Goal: Find specific page/section: Find specific page/section

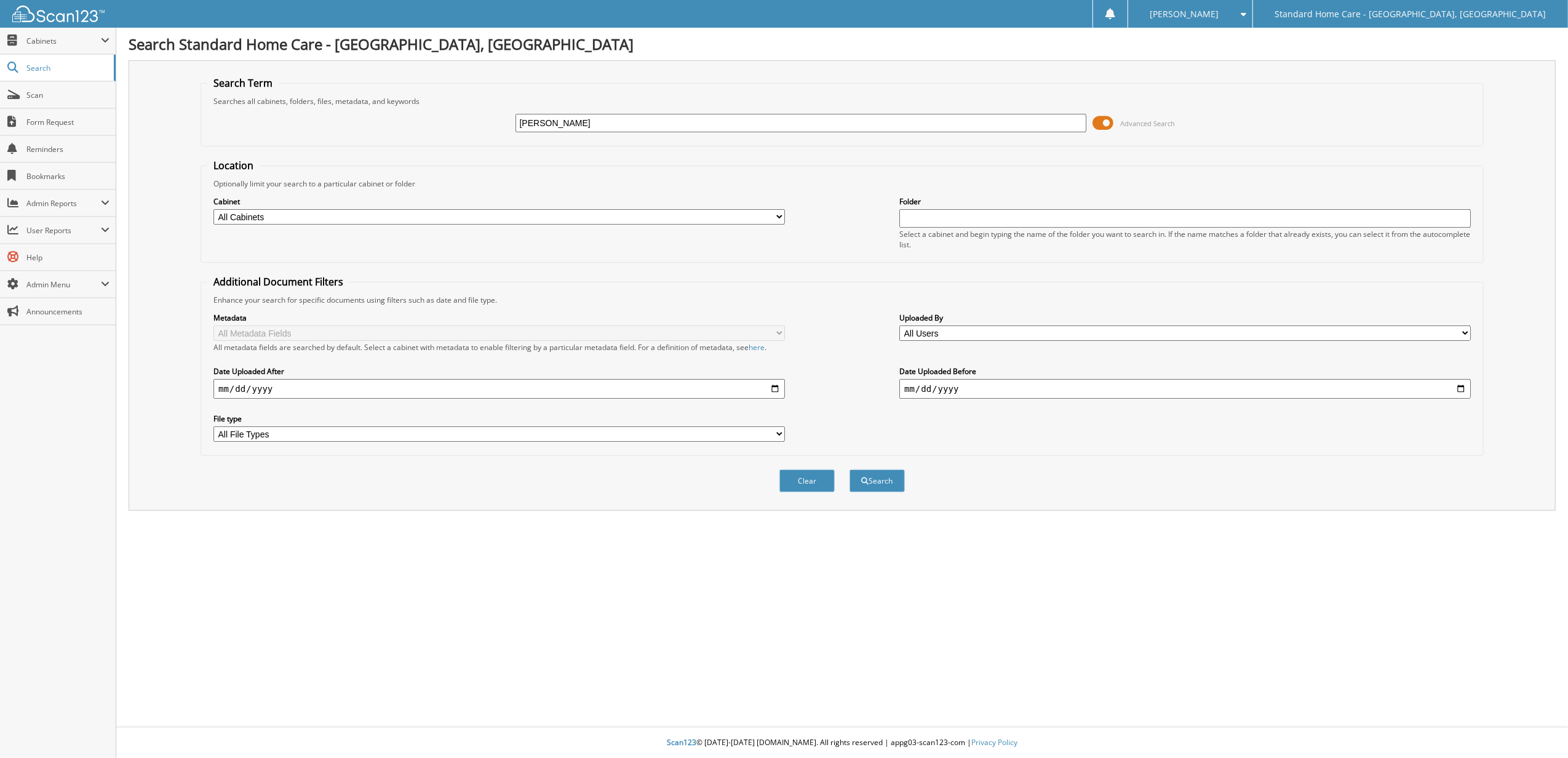
click at [616, 128] on input "SHAHA" at bounding box center [802, 123] width 571 height 19
type input "SHAH"
click at [849, 470] on button "Search" at bounding box center [877, 481] width 56 height 23
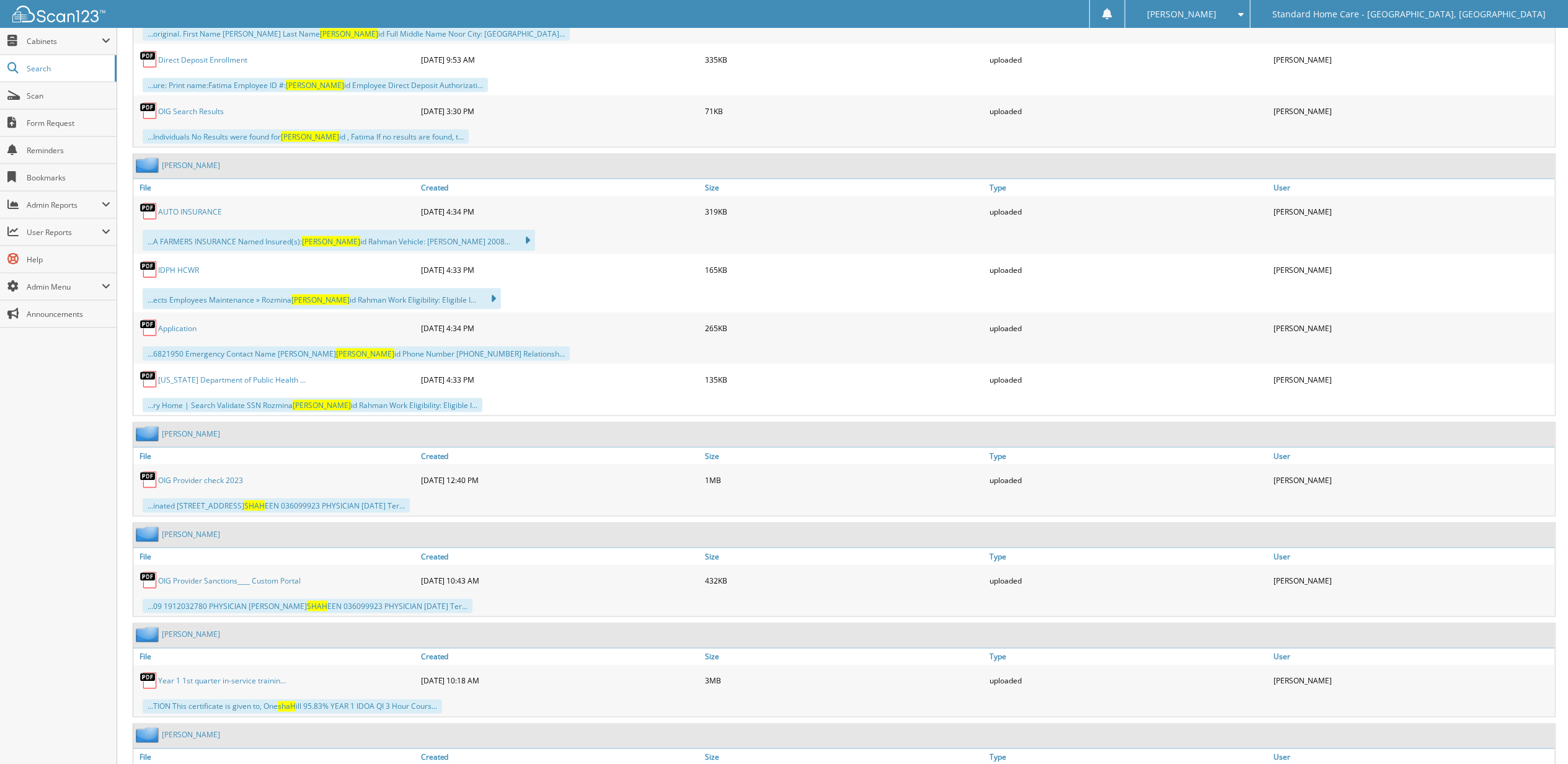
scroll to position [1984, 0]
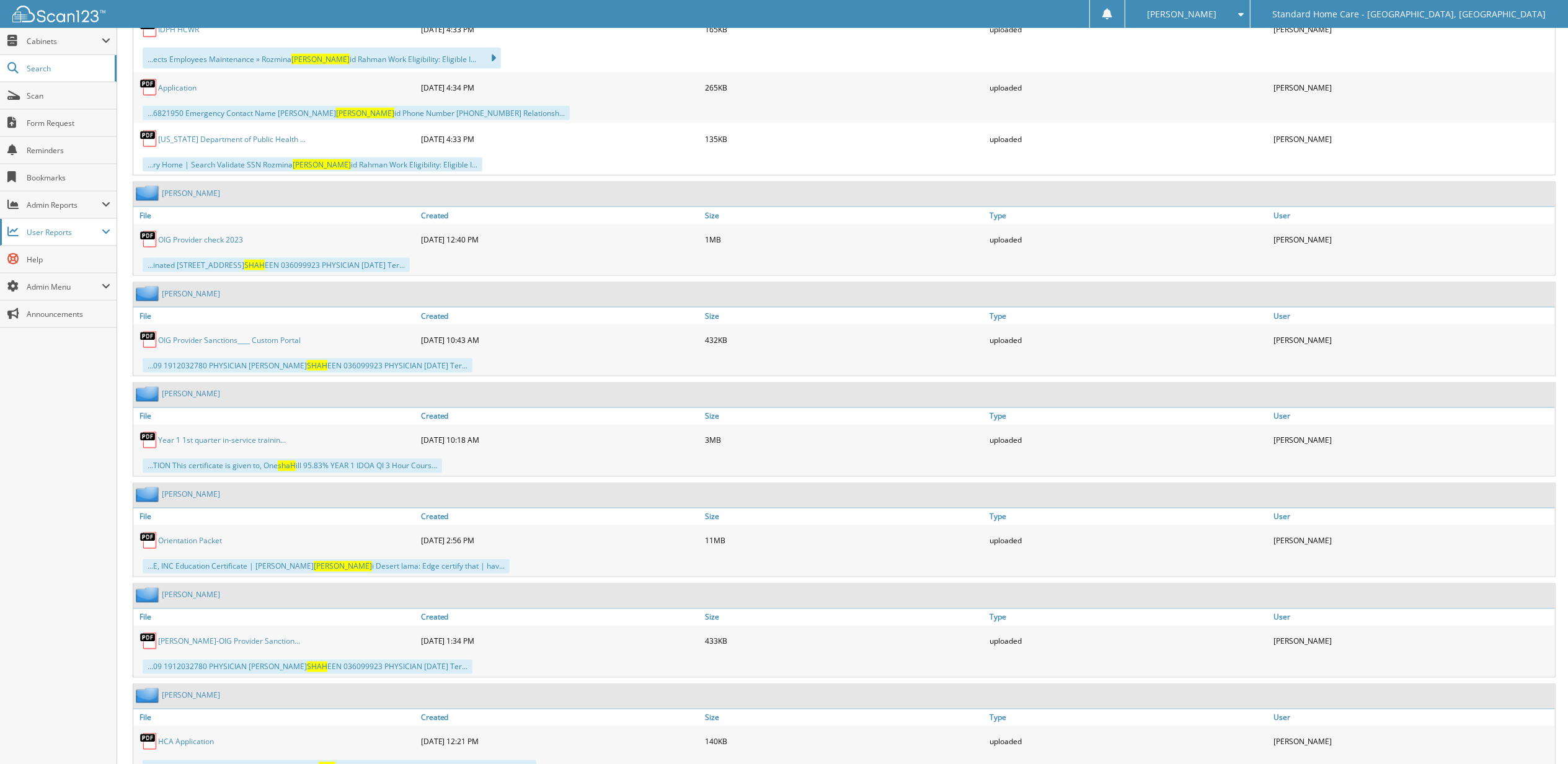
click at [87, 237] on span "User Reports" at bounding box center [64, 232] width 75 height 10
click at [83, 251] on link "My Recent Activity" at bounding box center [58, 259] width 116 height 27
